Goal: Task Accomplishment & Management: Use online tool/utility

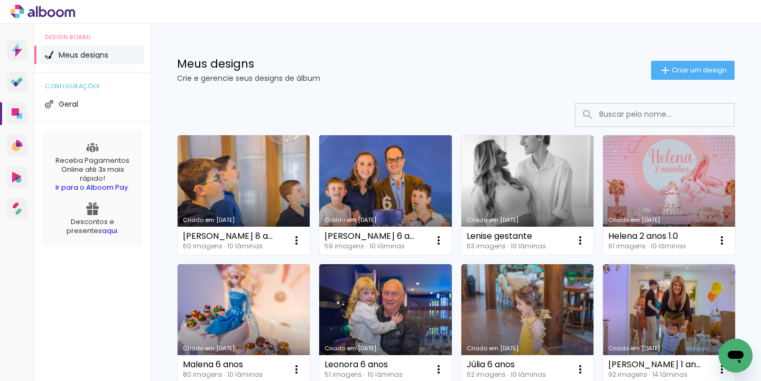
click at [370, 188] on link "Criado em [DATE]" at bounding box center [385, 194] width 132 height 119
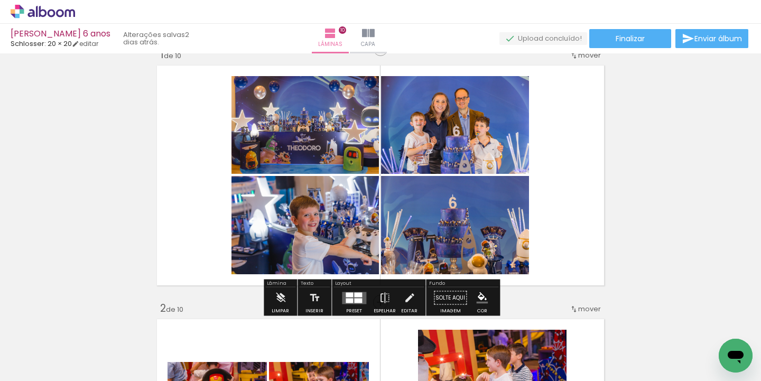
scroll to position [20, 0]
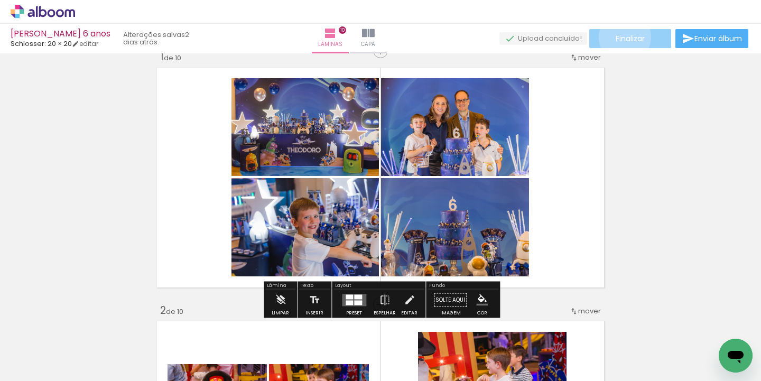
click at [621, 37] on span "Finalizar" at bounding box center [630, 38] width 29 height 7
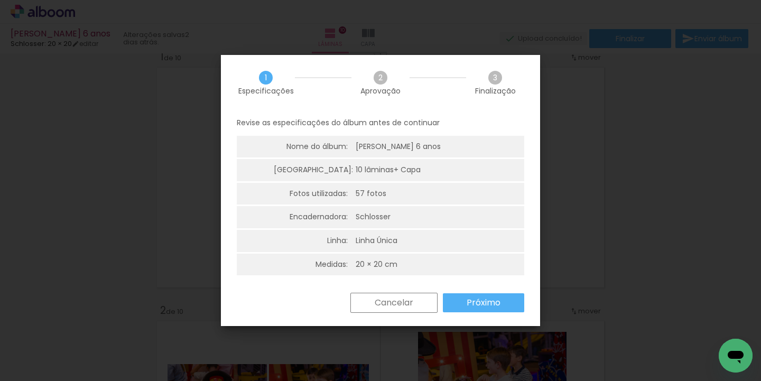
click at [0, 0] on slot "Próximo" at bounding box center [0, 0] width 0 height 0
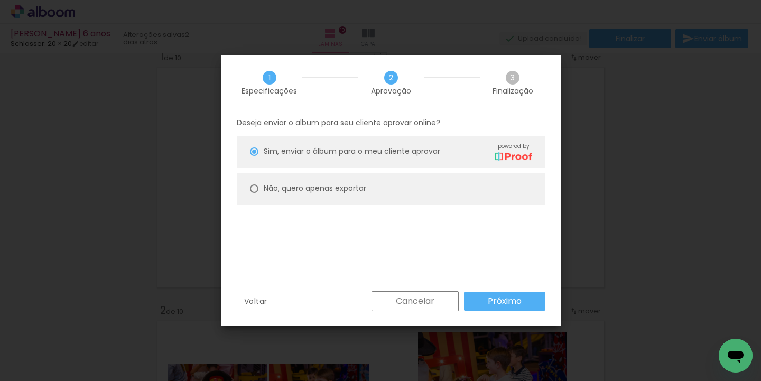
click at [0, 0] on slot "Não, quero apenas exportar" at bounding box center [0, 0] width 0 height 0
type paper-radio-button "on"
click at [0, 0] on paper-button "Próximo" at bounding box center [0, 0] width 0 height 0
type input "Alta, 300 DPI"
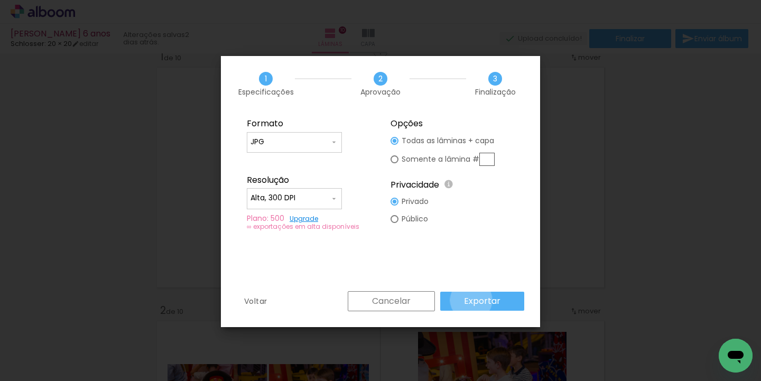
click at [0, 0] on slot "Exportar" at bounding box center [0, 0] width 0 height 0
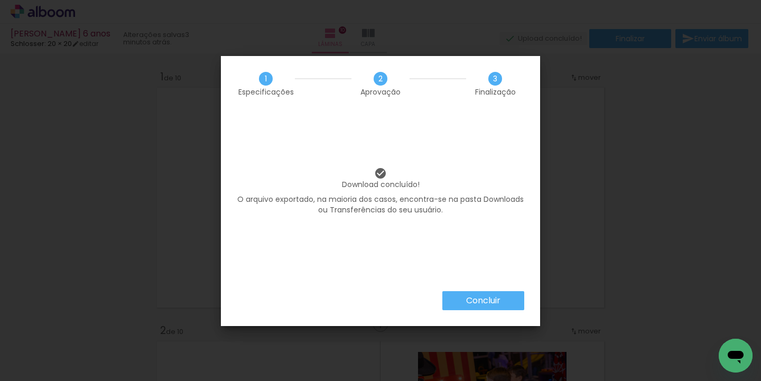
scroll to position [20, 0]
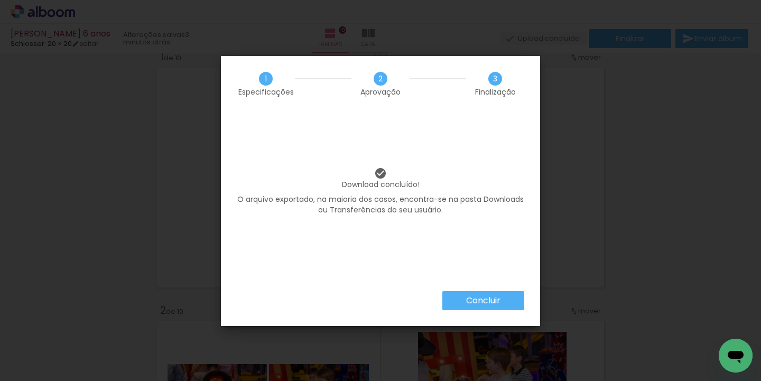
click at [0, 0] on slot "Concluir" at bounding box center [0, 0] width 0 height 0
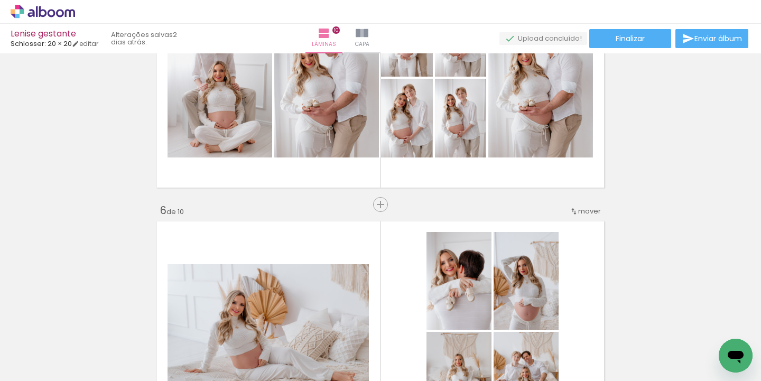
scroll to position [1184, 0]
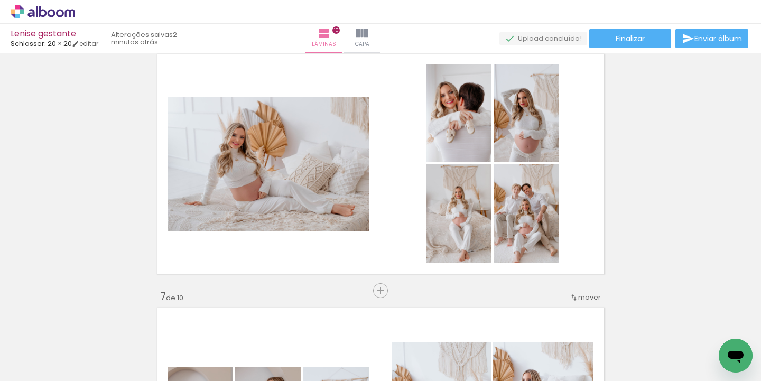
scroll to position [1297, 0]
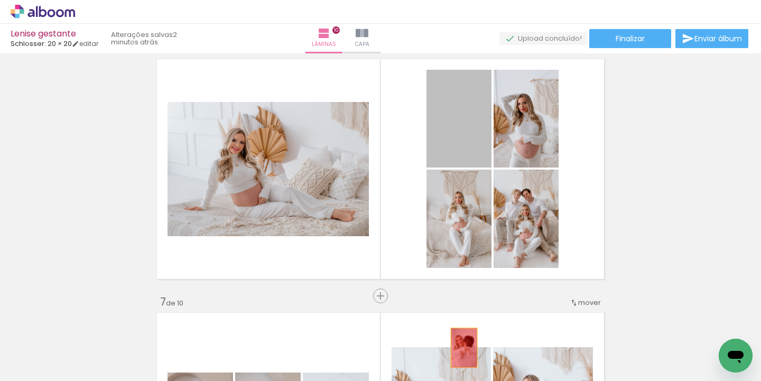
drag, startPoint x: 462, startPoint y: 135, endPoint x: 464, endPoint y: 348, distance: 212.9
click at [464, 348] on quentale-workspace at bounding box center [380, 190] width 761 height 381
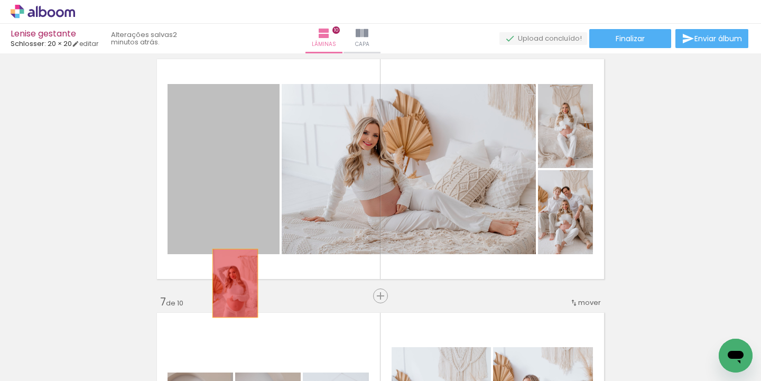
drag, startPoint x: 239, startPoint y: 181, endPoint x: 234, endPoint y: 312, distance: 131.1
click at [234, 312] on div "Inserir lâmina 1 de 10 Inserir lâmina 2 de 10 Inserir lâmina 3 de 10 Inserir lâ…" at bounding box center [380, 155] width 761 height 2790
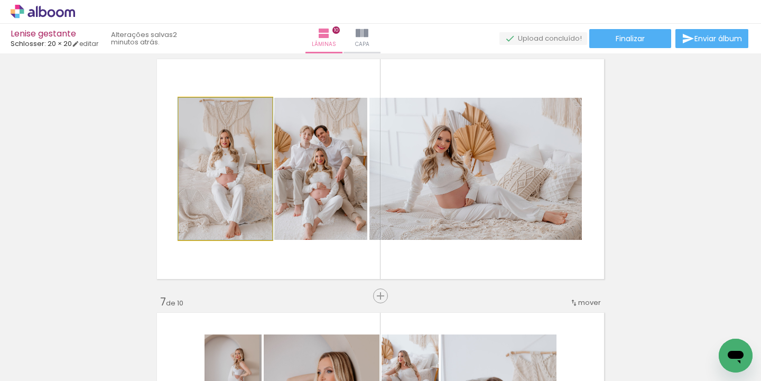
drag, startPoint x: 236, startPoint y: 165, endPoint x: 236, endPoint y: 324, distance: 158.5
click at [236, 324] on quentale-workspace at bounding box center [380, 190] width 761 height 381
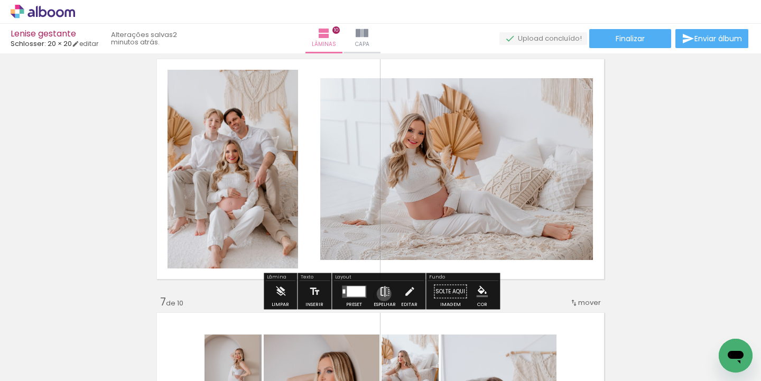
click at [381, 294] on iron-icon at bounding box center [385, 291] width 12 height 21
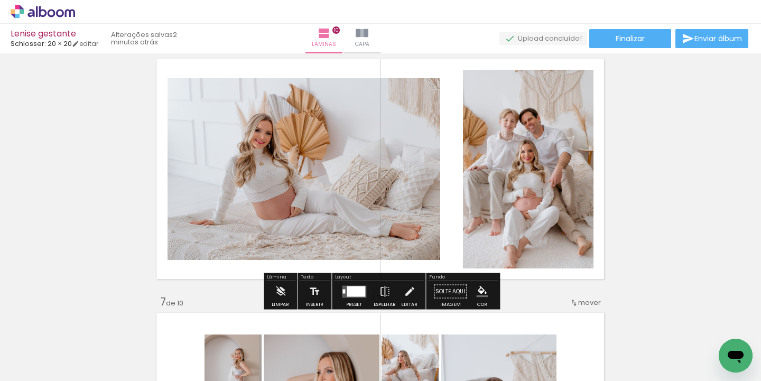
click at [688, 198] on div "Inserir lâmina 1 de 10 Inserir lâmina 2 de 10 Inserir lâmina 3 de 10 Inserir lâ…" at bounding box center [380, 155] width 761 height 2790
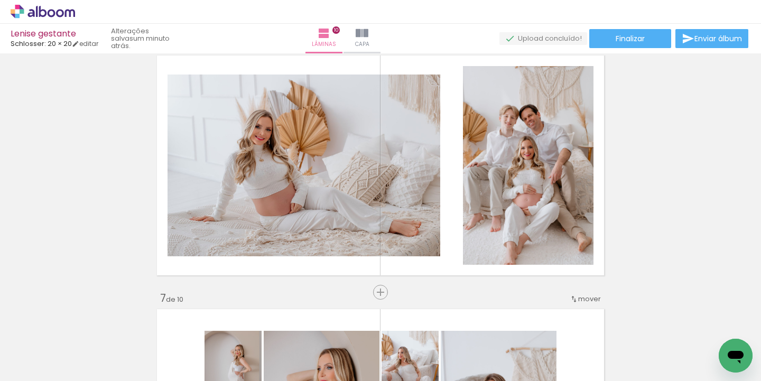
scroll to position [0, 432]
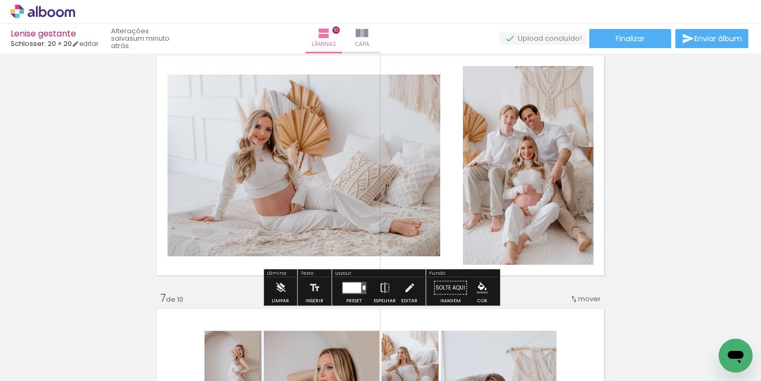
click at [349, 287] on div at bounding box center [351, 287] width 18 height 11
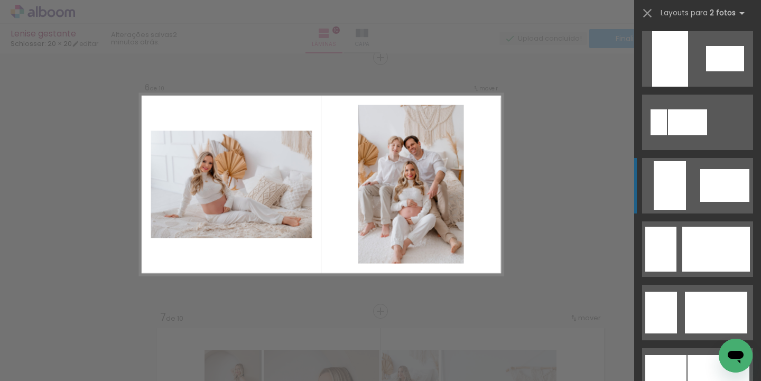
scroll to position [660, 0]
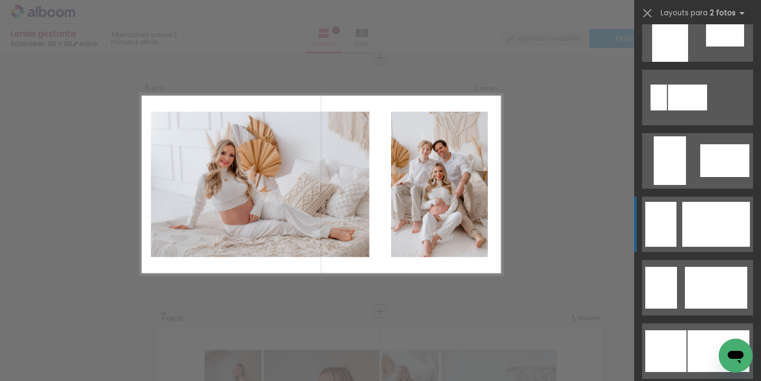
click at [670, 225] on div at bounding box center [660, 224] width 31 height 45
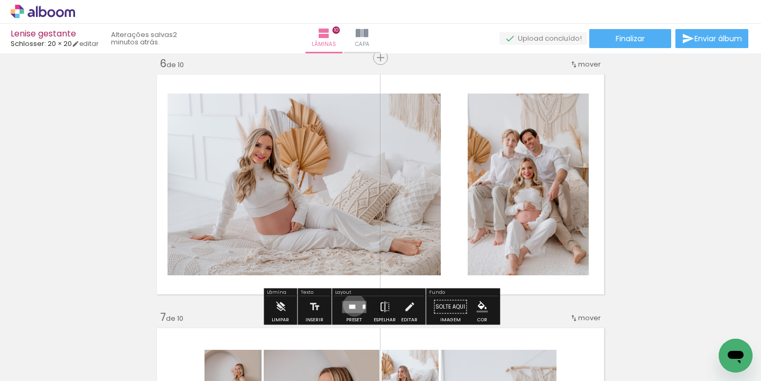
click at [352, 305] on div at bounding box center [352, 306] width 6 height 4
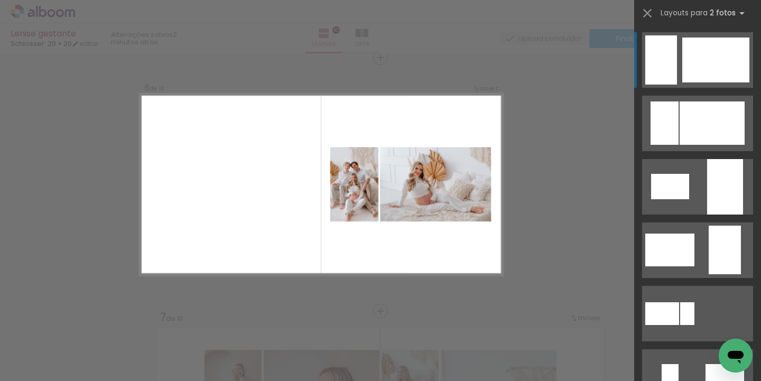
scroll to position [0, 0]
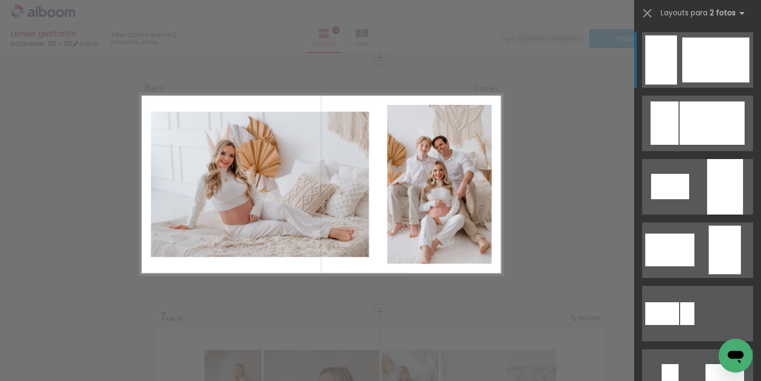
click at [695, 50] on div at bounding box center [715, 60] width 67 height 45
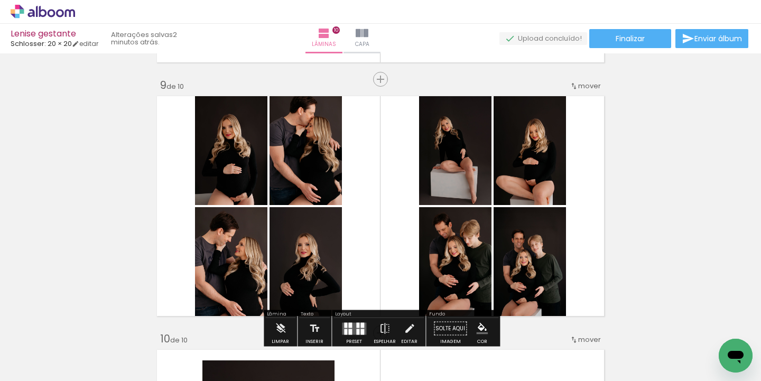
scroll to position [2039, 0]
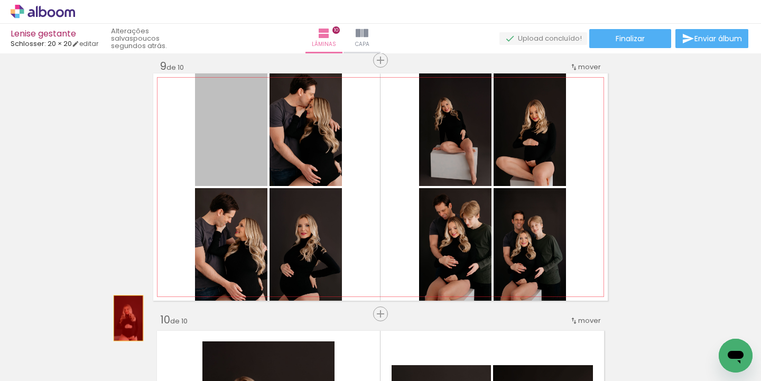
drag, startPoint x: 233, startPoint y: 138, endPoint x: 128, endPoint y: 339, distance: 226.2
click at [128, 339] on quentale-workspace at bounding box center [380, 190] width 761 height 381
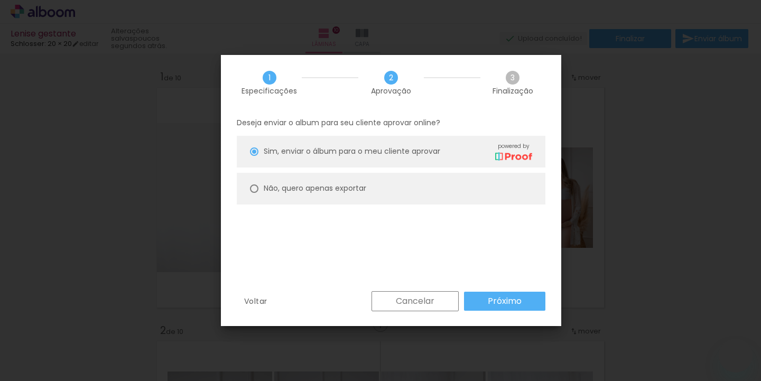
click at [0, 0] on slot "Próximo" at bounding box center [0, 0] width 0 height 0
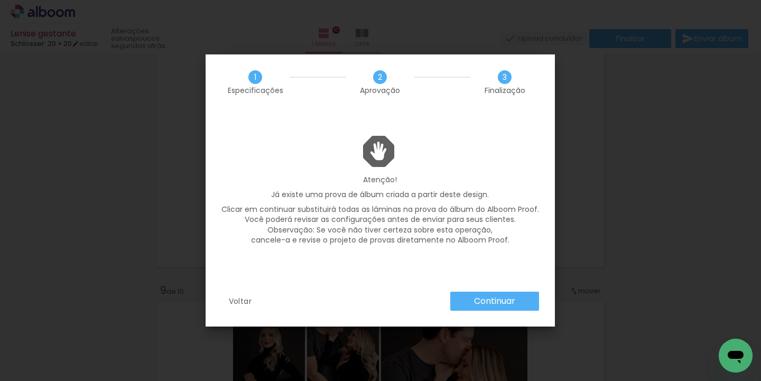
click at [0, 0] on slot "Continuar" at bounding box center [0, 0] width 0 height 0
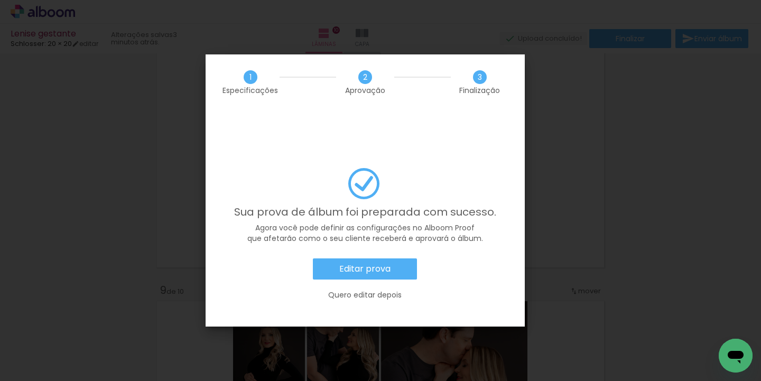
click at [0, 0] on slot "Editar prova" at bounding box center [0, 0] width 0 height 0
